Goal: Task Accomplishment & Management: Use online tool/utility

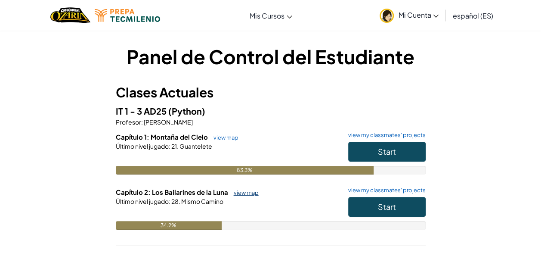
click at [239, 191] on link "view map" at bounding box center [243, 192] width 29 height 7
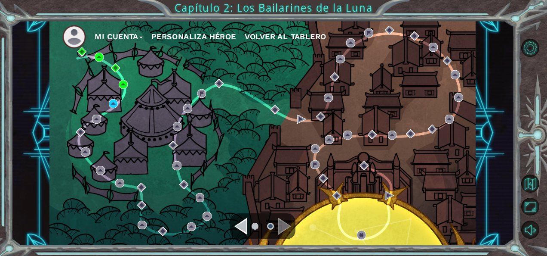
click at [252, 231] on ul at bounding box center [262, 225] width 31 height 17
click at [240, 226] on div "Navigate to the previous page" at bounding box center [240, 225] width 13 height 17
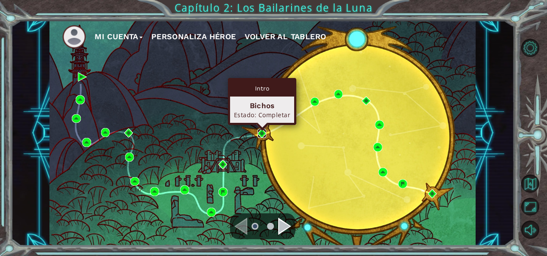
click at [261, 134] on img at bounding box center [262, 133] width 9 height 9
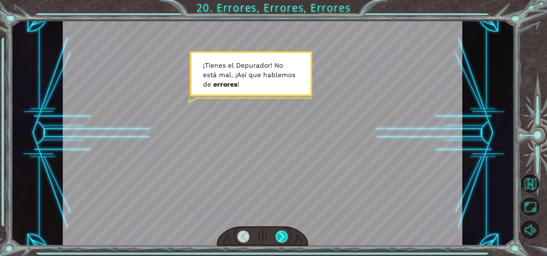
click at [279, 239] on div at bounding box center [282, 236] width 12 height 12
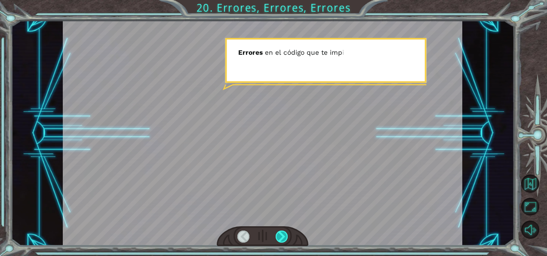
click at [279, 239] on div at bounding box center [282, 236] width 12 height 12
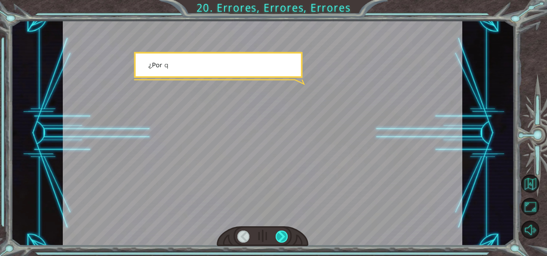
click at [279, 239] on div at bounding box center [282, 236] width 12 height 12
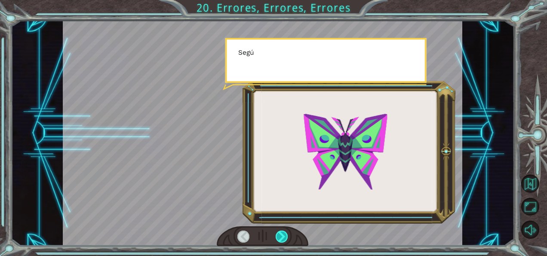
click at [279, 239] on div at bounding box center [282, 236] width 12 height 12
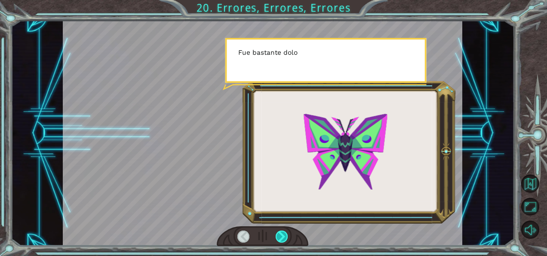
click at [279, 239] on div at bounding box center [282, 236] width 12 height 12
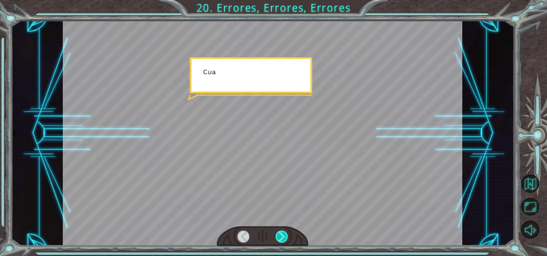
click at [279, 239] on div at bounding box center [282, 236] width 12 height 12
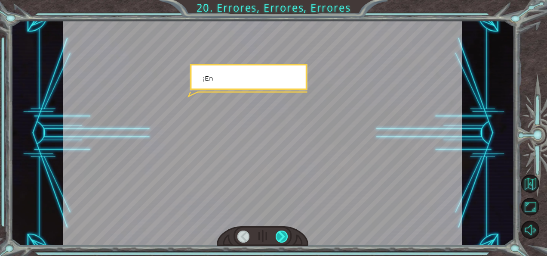
click at [279, 239] on div at bounding box center [282, 236] width 12 height 12
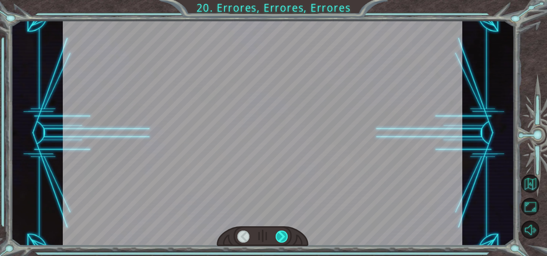
click at [279, 239] on div at bounding box center [282, 236] width 12 height 12
click at [279, 0] on div "¡ T i e n e s e l D e p u r a d o r ! [PERSON_NAME] á m a l . ¡ A s í q u e h a…" at bounding box center [273, 0] width 547 height 0
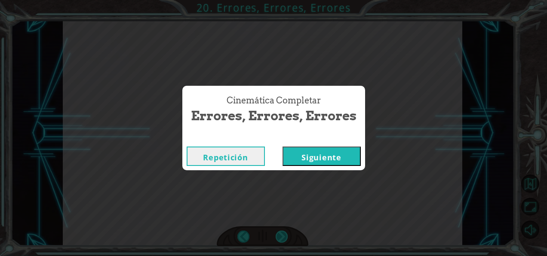
click at [279, 239] on div "Cinemática Completar Errores, Errores, Errores Repetición [GEOGRAPHIC_DATA]" at bounding box center [273, 128] width 547 height 256
drag, startPoint x: 279, startPoint y: 239, endPoint x: 293, endPoint y: 158, distance: 81.6
click at [293, 158] on div "Cinemática Completar Errores, Errores, Errores Repetición [GEOGRAPHIC_DATA]" at bounding box center [273, 128] width 547 height 256
click at [293, 158] on button "Siguiente" at bounding box center [322, 155] width 78 height 19
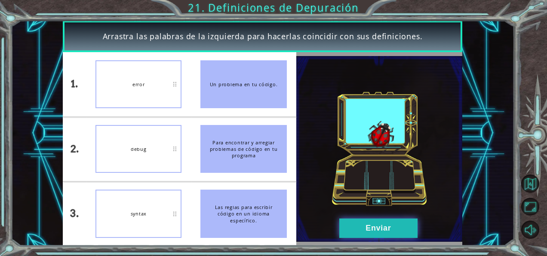
click at [385, 236] on button "Enviar" at bounding box center [378, 227] width 78 height 19
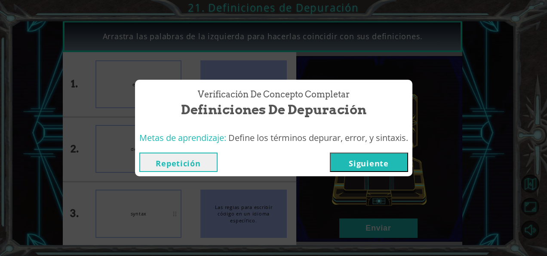
click at [374, 165] on button "Siguiente" at bounding box center [369, 161] width 78 height 19
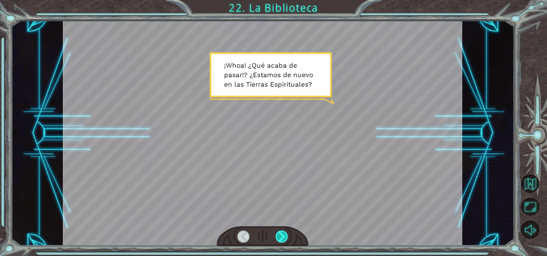
click at [277, 237] on div at bounding box center [282, 236] width 12 height 12
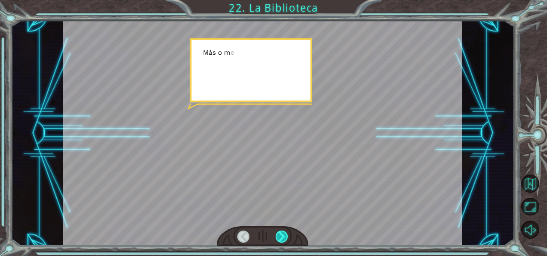
click at [277, 237] on div at bounding box center [282, 236] width 12 height 12
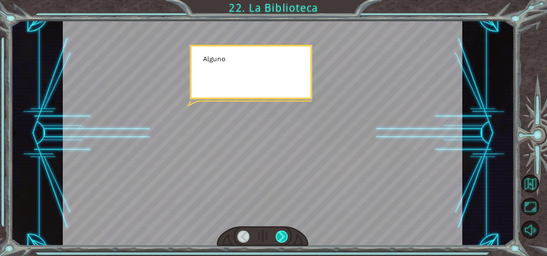
click at [277, 237] on div at bounding box center [282, 236] width 12 height 12
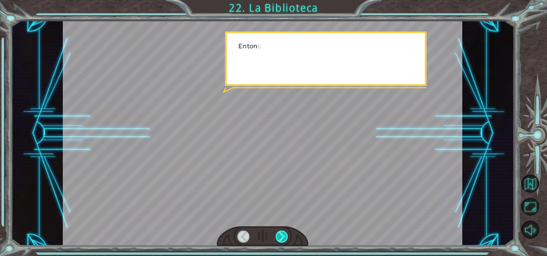
click at [277, 237] on div at bounding box center [282, 236] width 12 height 12
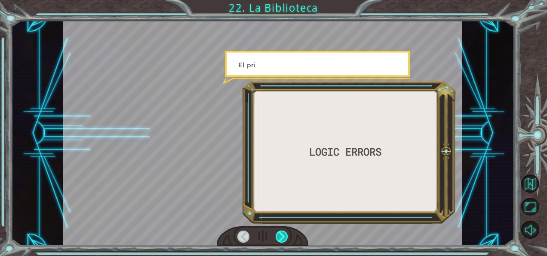
click at [277, 237] on div at bounding box center [282, 236] width 12 height 12
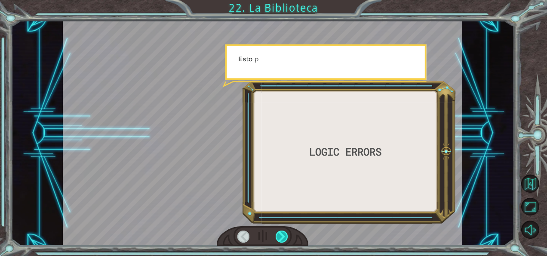
click at [277, 237] on div at bounding box center [282, 236] width 12 height 12
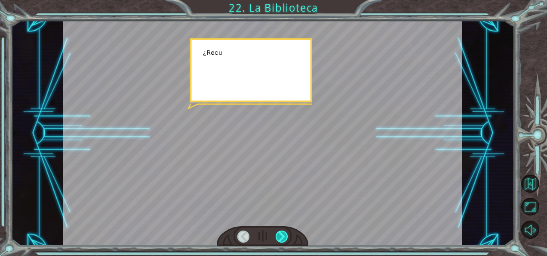
click at [277, 237] on div at bounding box center [282, 236] width 12 height 12
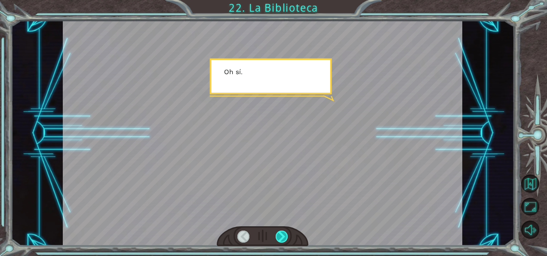
click at [277, 237] on div at bounding box center [282, 236] width 12 height 12
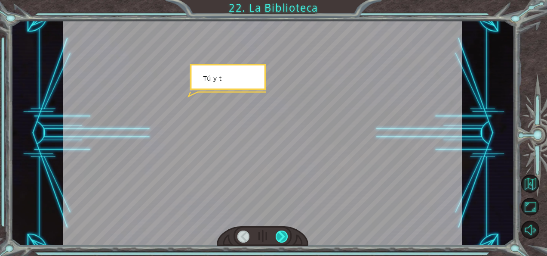
click at [277, 237] on div at bounding box center [282, 236] width 12 height 12
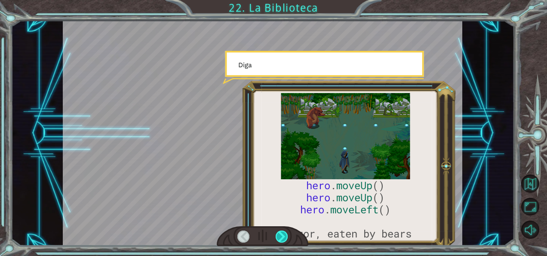
click at [277, 237] on div at bounding box center [282, 236] width 12 height 12
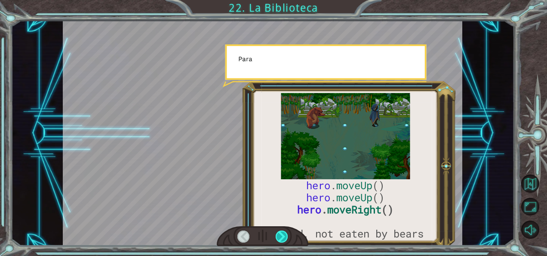
click at [277, 237] on div at bounding box center [282, 236] width 12 height 12
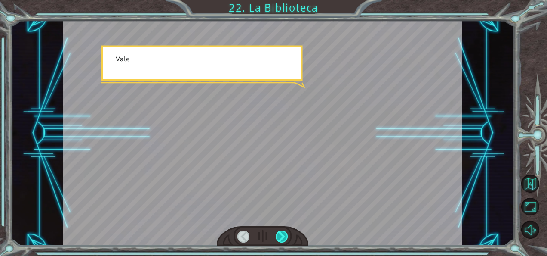
click at [277, 237] on div at bounding box center [282, 236] width 12 height 12
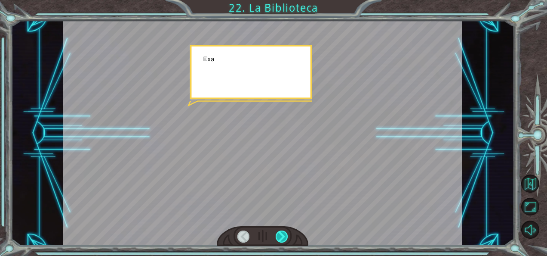
click at [277, 237] on div at bounding box center [282, 236] width 12 height 12
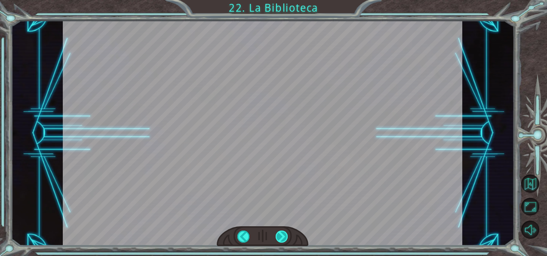
click at [277, 237] on div at bounding box center [282, 236] width 12 height 12
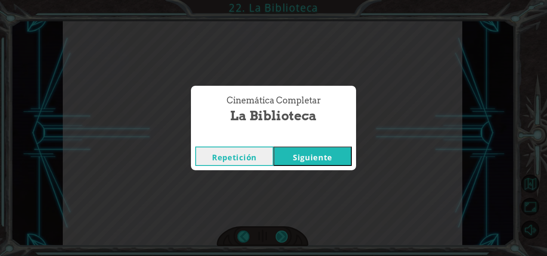
click at [277, 237] on div "Cinemática Completar La Biblioteca Repetición [GEOGRAPHIC_DATA]" at bounding box center [273, 128] width 547 height 256
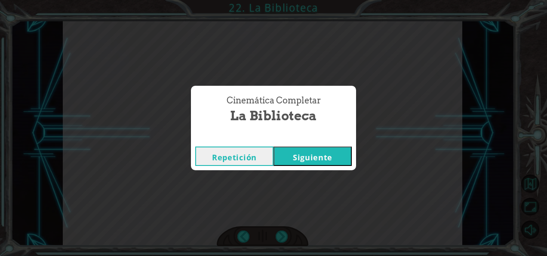
drag, startPoint x: 277, startPoint y: 237, endPoint x: 278, endPoint y: 148, distance: 88.6
click at [278, 148] on button "Siguiente" at bounding box center [313, 155] width 78 height 19
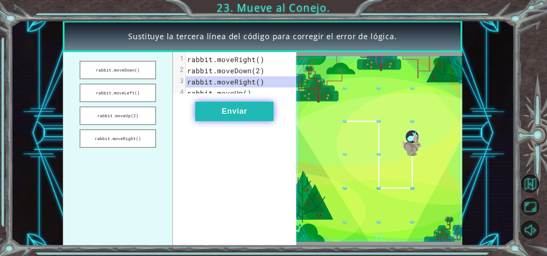
click at [211, 119] on button "Enviar" at bounding box center [234, 111] width 78 height 19
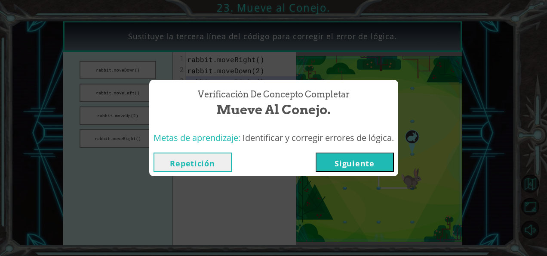
click at [338, 162] on button "Siguiente" at bounding box center [355, 161] width 78 height 19
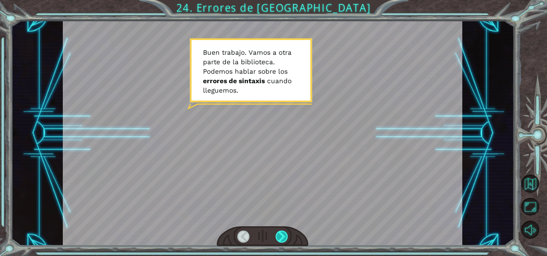
click at [281, 237] on div at bounding box center [282, 236] width 12 height 12
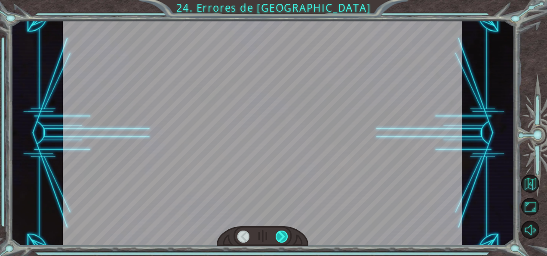
click at [281, 237] on div at bounding box center [282, 236] width 12 height 12
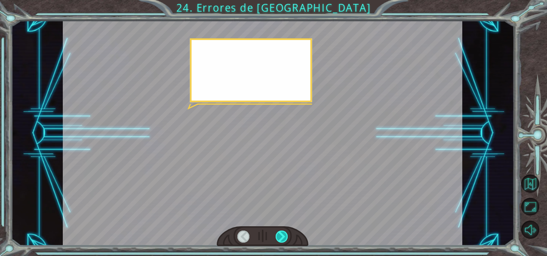
click at [281, 237] on div at bounding box center [282, 236] width 12 height 12
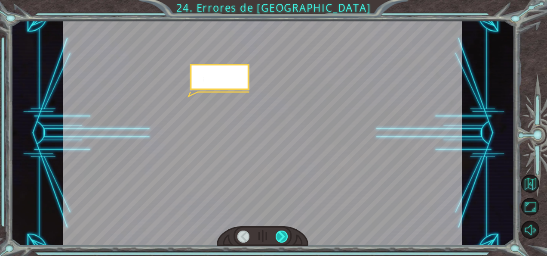
click at [281, 237] on div at bounding box center [282, 236] width 12 height 12
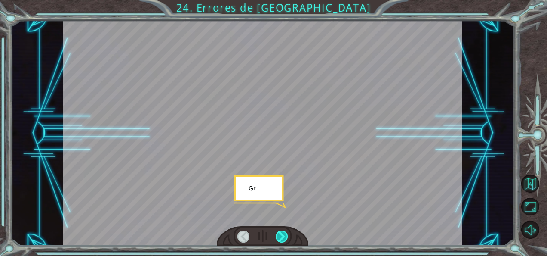
click at [281, 237] on div at bounding box center [282, 236] width 12 height 12
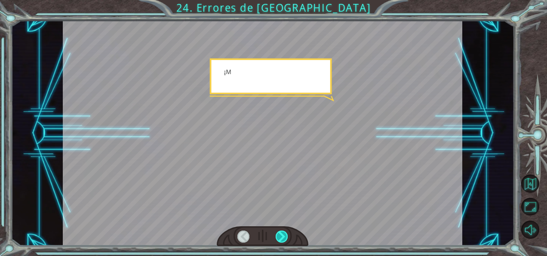
click at [281, 237] on div at bounding box center [282, 236] width 12 height 12
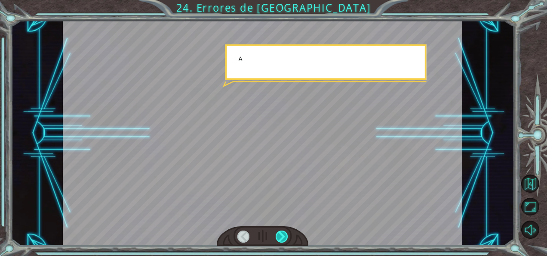
click at [281, 237] on div at bounding box center [282, 236] width 12 height 12
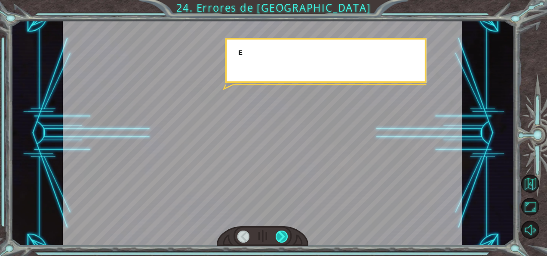
click at [281, 237] on div at bounding box center [282, 236] width 12 height 12
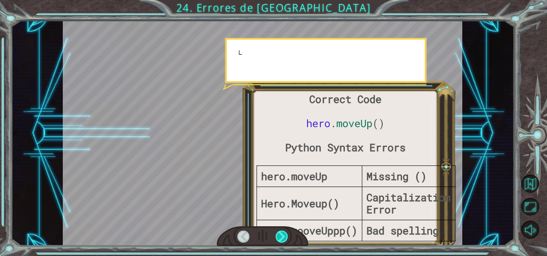
click at [281, 237] on div at bounding box center [282, 236] width 12 height 12
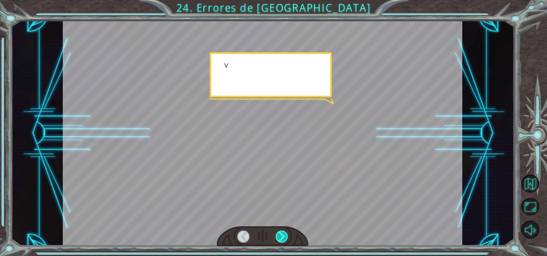
click at [281, 237] on div at bounding box center [282, 236] width 12 height 12
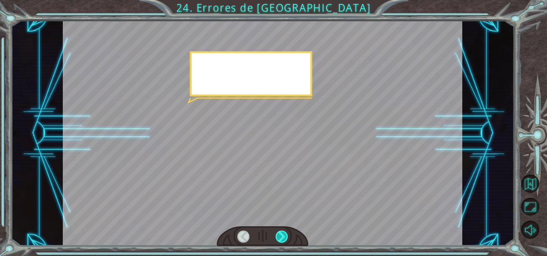
click at [281, 237] on div at bounding box center [282, 236] width 12 height 12
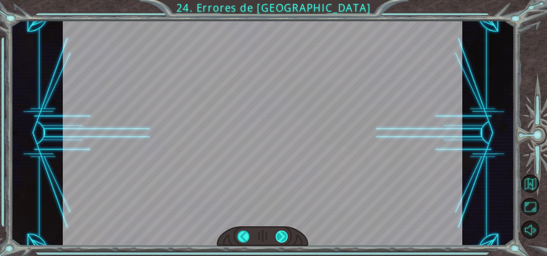
click at [281, 237] on div at bounding box center [282, 236] width 12 height 12
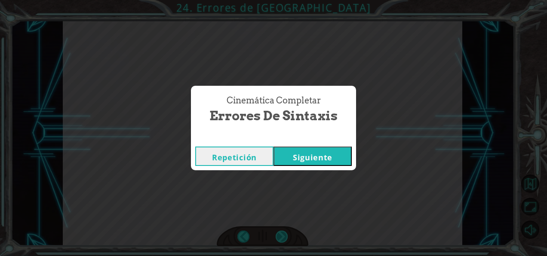
click at [281, 237] on div "Cinemática Completar Errores de Sintaxis Repetición [GEOGRAPHIC_DATA]" at bounding box center [273, 128] width 547 height 256
drag, startPoint x: 281, startPoint y: 237, endPoint x: 281, endPoint y: 159, distance: 78.7
click at [281, 159] on button "Siguiente" at bounding box center [313, 155] width 78 height 19
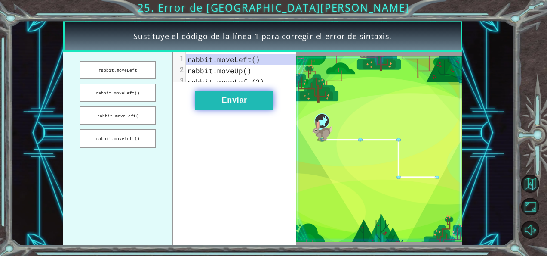
click at [236, 110] on button "Enviar" at bounding box center [234, 99] width 78 height 19
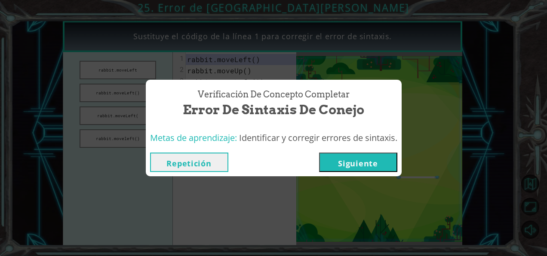
click at [378, 162] on button "Siguiente" at bounding box center [358, 161] width 78 height 19
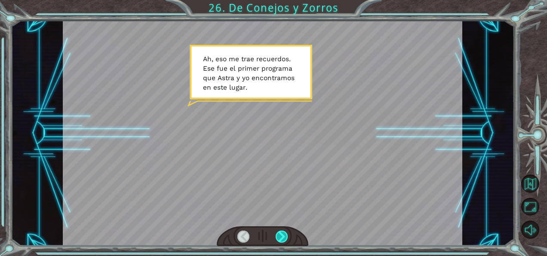
click at [280, 240] on div at bounding box center [282, 236] width 12 height 12
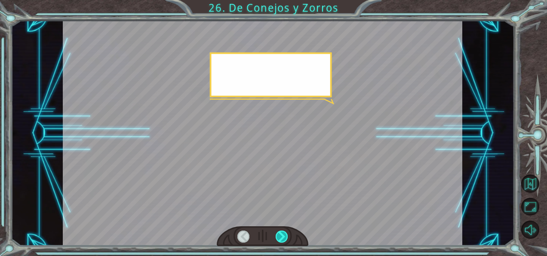
click at [280, 240] on div at bounding box center [282, 236] width 12 height 12
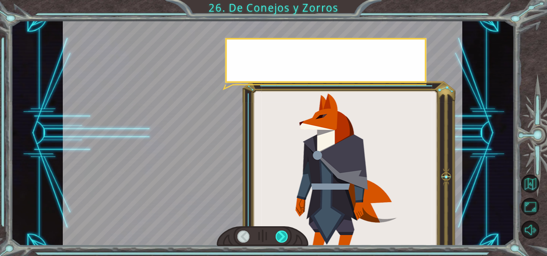
click at [280, 240] on div at bounding box center [282, 236] width 12 height 12
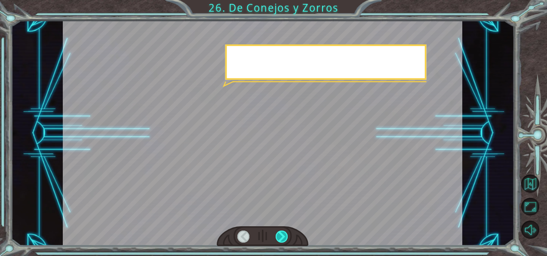
click at [280, 240] on div at bounding box center [282, 236] width 12 height 12
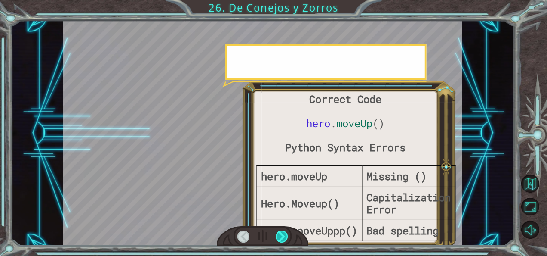
click at [280, 240] on div at bounding box center [282, 236] width 12 height 12
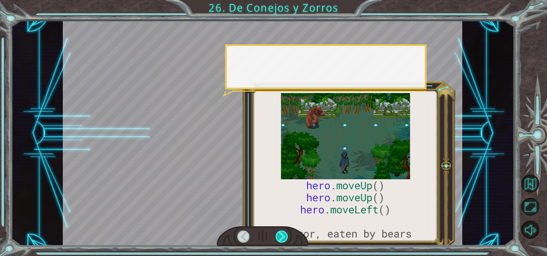
click at [280, 240] on div at bounding box center [282, 236] width 12 height 12
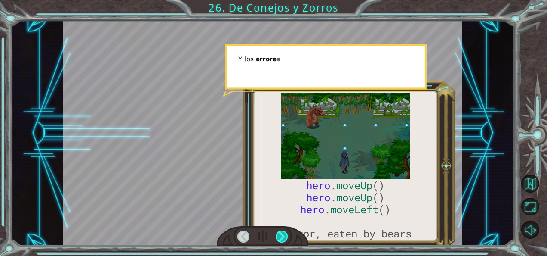
click at [280, 240] on div at bounding box center [282, 236] width 12 height 12
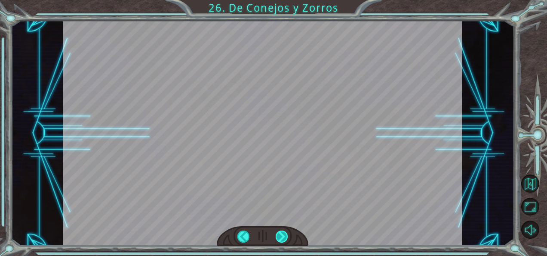
click at [280, 0] on div "hero . moveUp () hero . moveUp () hero . moveLeft () #error, eaten by bears A h…" at bounding box center [273, 0] width 547 height 0
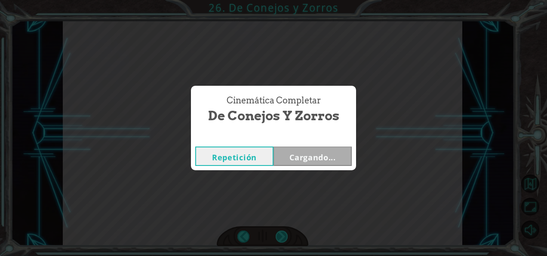
click at [280, 240] on div "Cinemática Completar De Conejos y Zorros Repetición Cargando..." at bounding box center [273, 128] width 547 height 256
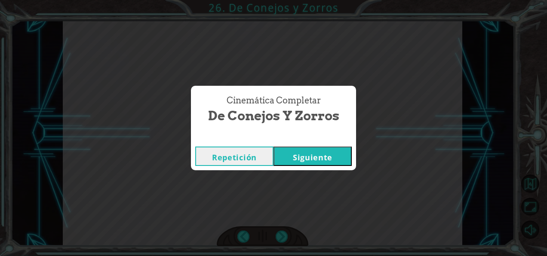
click at [280, 240] on div "Cinemática Completar De Conejos y Zorros Repetición [GEOGRAPHIC_DATA]" at bounding box center [273, 128] width 547 height 256
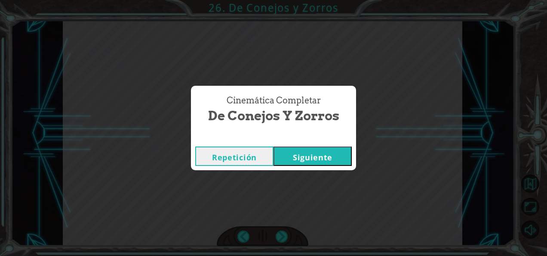
click at [280, 240] on div "Cinemática Completar De Conejos y Zorros Repetición [GEOGRAPHIC_DATA]" at bounding box center [273, 128] width 547 height 256
drag, startPoint x: 280, startPoint y: 240, endPoint x: 282, endPoint y: 157, distance: 83.1
click at [282, 157] on div "Cinemática Completar De Conejos y Zorros Repetición [GEOGRAPHIC_DATA]" at bounding box center [273, 128] width 547 height 256
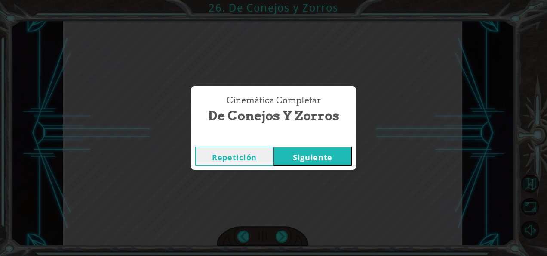
drag, startPoint x: 282, startPoint y: 157, endPoint x: 278, endPoint y: 164, distance: 8.3
click at [278, 164] on button "Siguiente" at bounding box center [313, 155] width 78 height 19
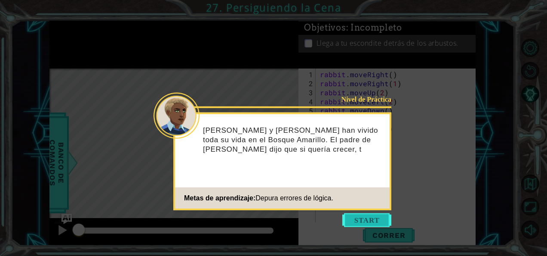
click at [351, 222] on button "Start" at bounding box center [366, 220] width 49 height 14
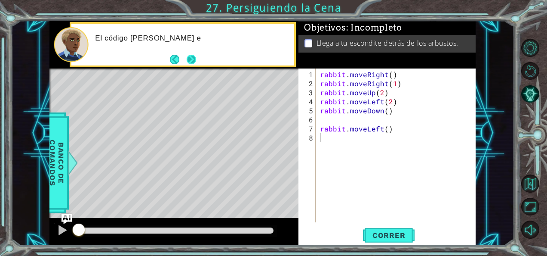
click at [191, 54] on button "Next" at bounding box center [191, 59] width 13 height 13
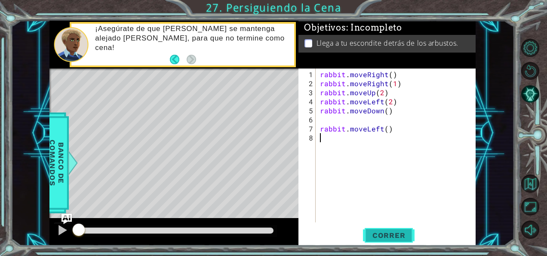
click at [390, 234] on span "Correr" at bounding box center [389, 235] width 50 height 9
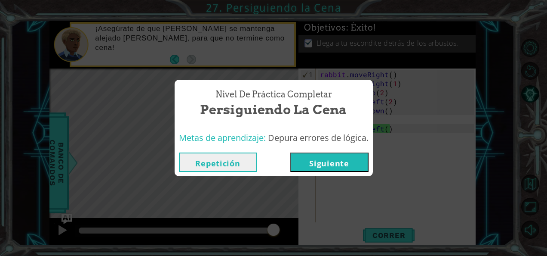
click at [335, 167] on button "Siguiente" at bounding box center [329, 161] width 78 height 19
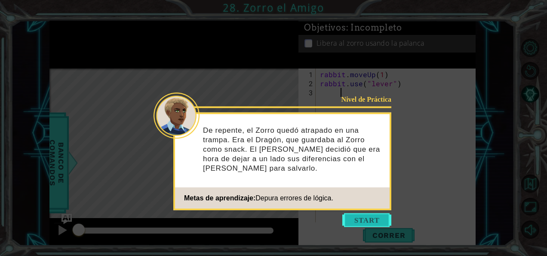
click at [359, 216] on button "Start" at bounding box center [366, 220] width 49 height 14
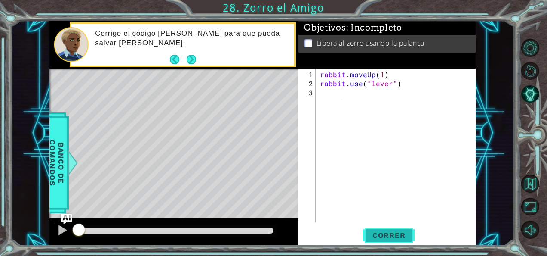
click at [384, 239] on span "Correr" at bounding box center [389, 235] width 50 height 9
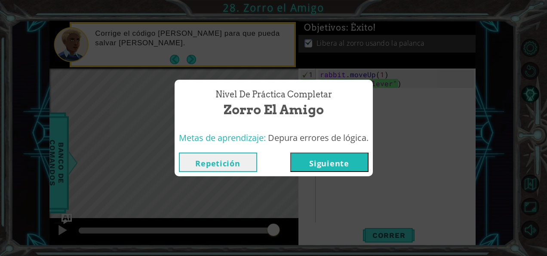
click at [321, 163] on button "Siguiente" at bounding box center [329, 161] width 78 height 19
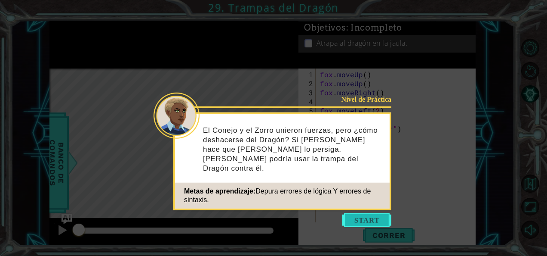
click at [358, 221] on button "Start" at bounding box center [366, 220] width 49 height 14
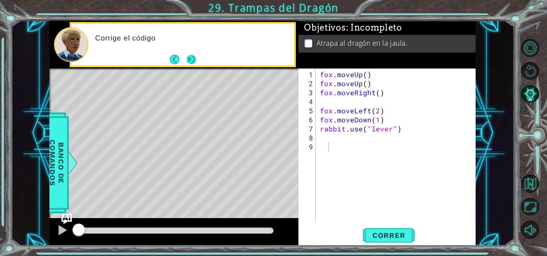
click at [191, 54] on button "Next" at bounding box center [191, 60] width 12 height 12
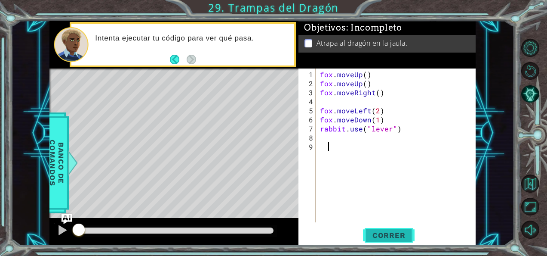
click at [397, 236] on span "Correr" at bounding box center [389, 235] width 50 height 9
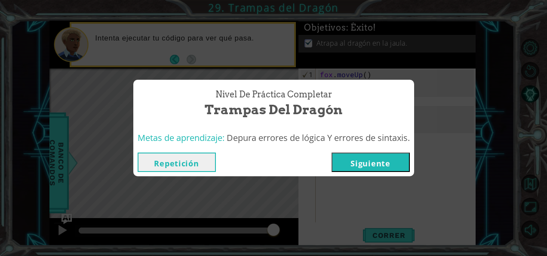
click at [392, 163] on button "Siguiente" at bounding box center [371, 161] width 78 height 19
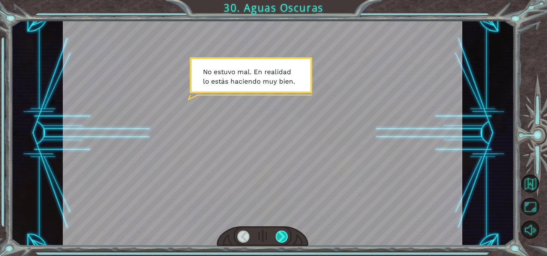
click at [282, 234] on div at bounding box center [282, 236] width 12 height 12
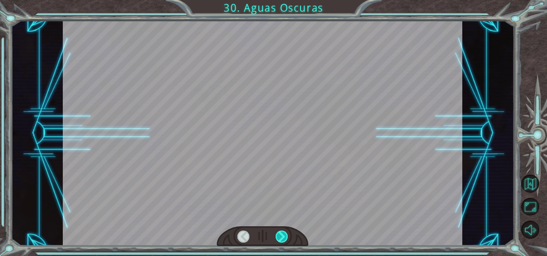
click at [282, 234] on div at bounding box center [282, 236] width 12 height 12
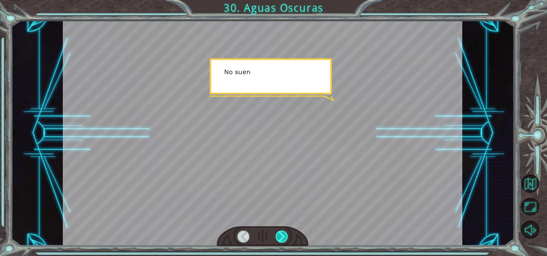
click at [282, 234] on div at bounding box center [282, 236] width 12 height 12
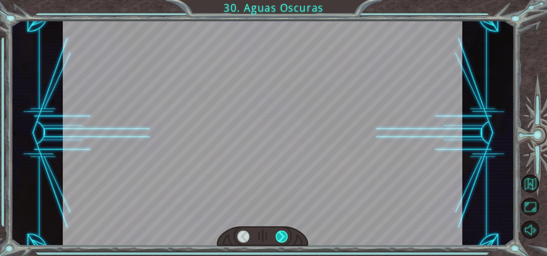
click at [282, 234] on div at bounding box center [282, 236] width 12 height 12
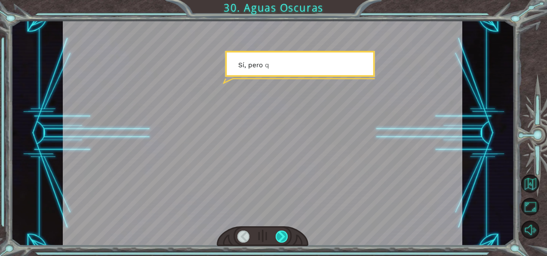
click at [282, 234] on div at bounding box center [282, 236] width 12 height 12
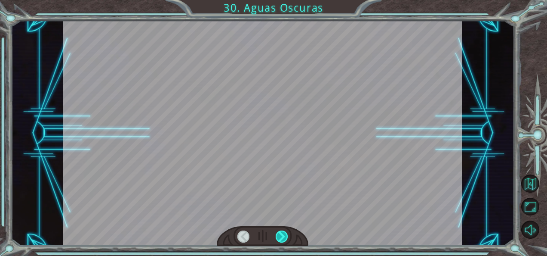
click at [282, 234] on div at bounding box center [282, 236] width 12 height 12
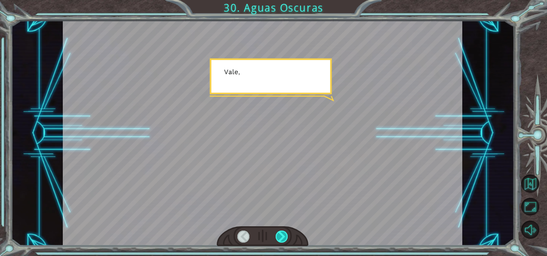
click at [282, 234] on div at bounding box center [282, 236] width 12 height 12
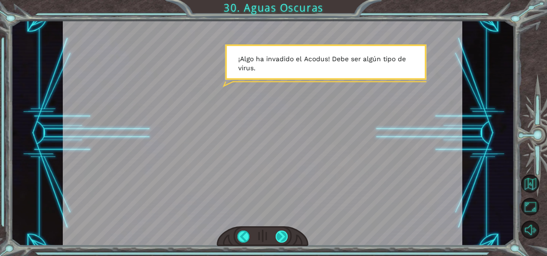
click at [283, 233] on div at bounding box center [282, 236] width 12 height 12
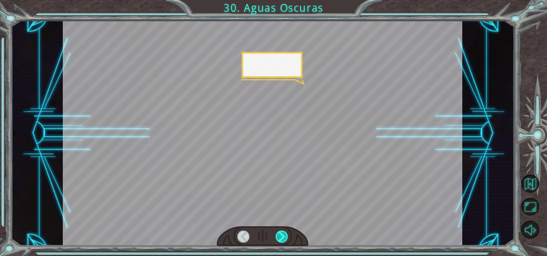
click at [283, 233] on div at bounding box center [282, 236] width 12 height 12
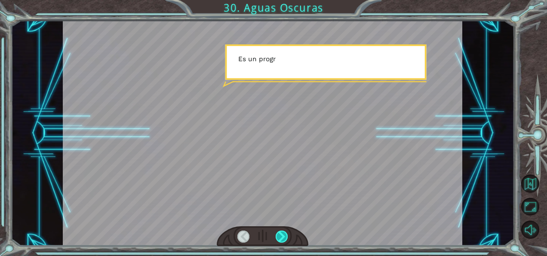
click at [283, 233] on div at bounding box center [282, 236] width 12 height 12
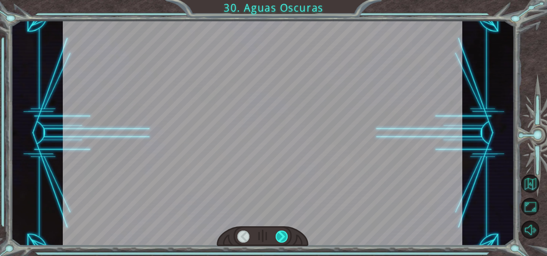
click at [283, 233] on div at bounding box center [282, 236] width 12 height 12
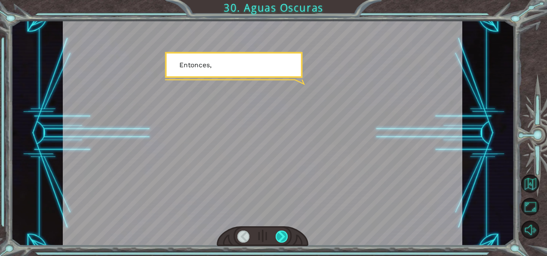
click at [283, 233] on div at bounding box center [282, 236] width 12 height 12
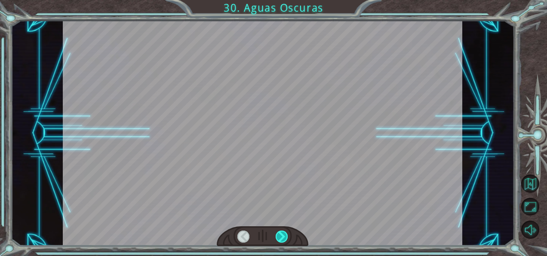
click at [283, 233] on div at bounding box center [282, 236] width 12 height 12
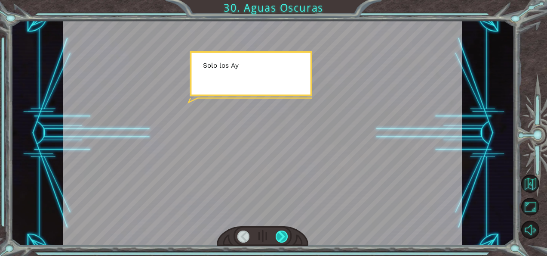
click at [283, 233] on div at bounding box center [282, 236] width 12 height 12
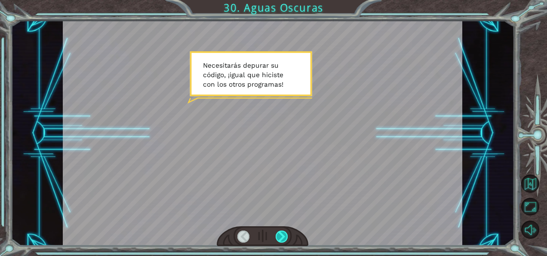
click at [283, 233] on div at bounding box center [282, 236] width 12 height 12
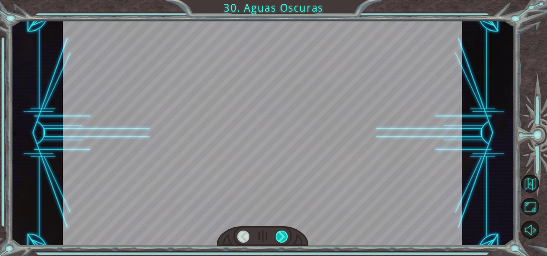
click at [283, 233] on div at bounding box center [282, 236] width 12 height 12
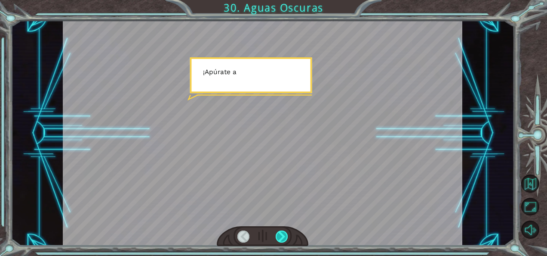
click at [283, 233] on div at bounding box center [282, 236] width 12 height 12
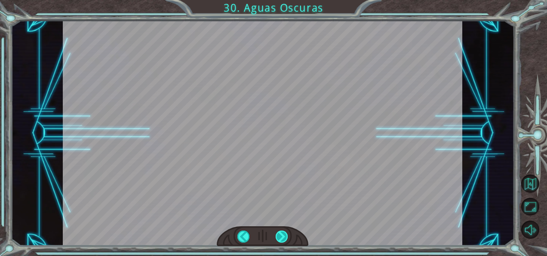
click at [283, 233] on div at bounding box center [282, 236] width 12 height 12
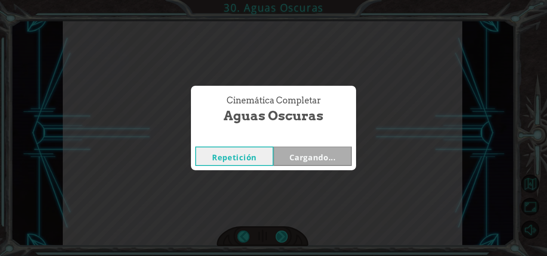
click at [283, 233] on div "Cinemática Completar Aguas Oscuras Repetición Cargando..." at bounding box center [273, 128] width 547 height 256
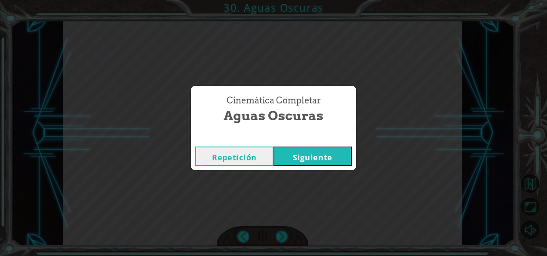
drag, startPoint x: 283, startPoint y: 233, endPoint x: 278, endPoint y: 159, distance: 74.1
click at [278, 159] on div "Cinemática Completar Aguas Oscuras Repetición [GEOGRAPHIC_DATA]" at bounding box center [273, 128] width 547 height 256
click at [278, 159] on button "Siguiente" at bounding box center [313, 155] width 78 height 19
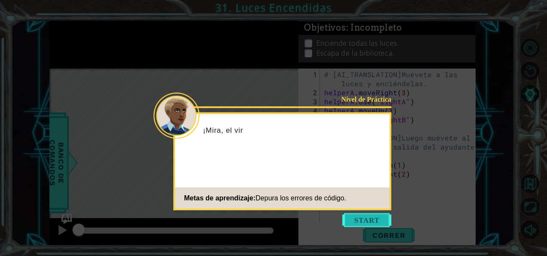
click at [353, 216] on button "Start" at bounding box center [366, 220] width 49 height 14
